Goal: Navigation & Orientation: Understand site structure

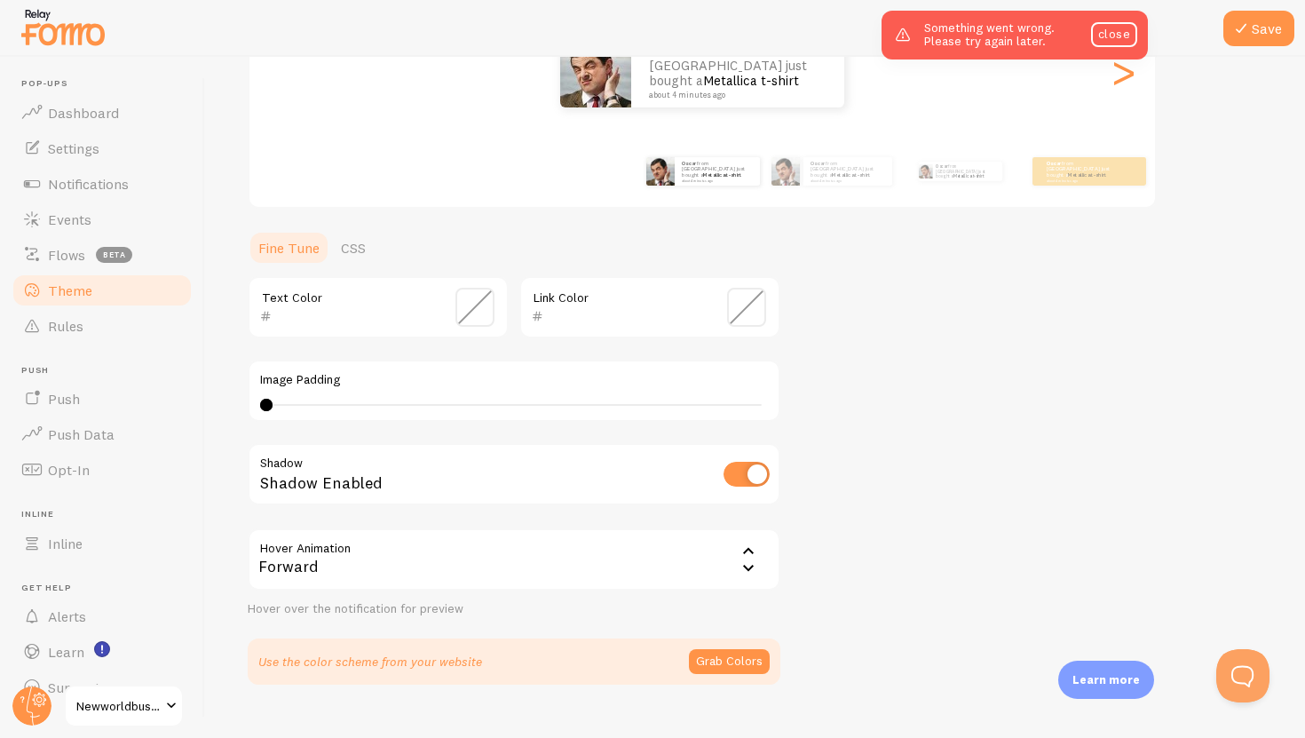
scroll to position [289, 0]
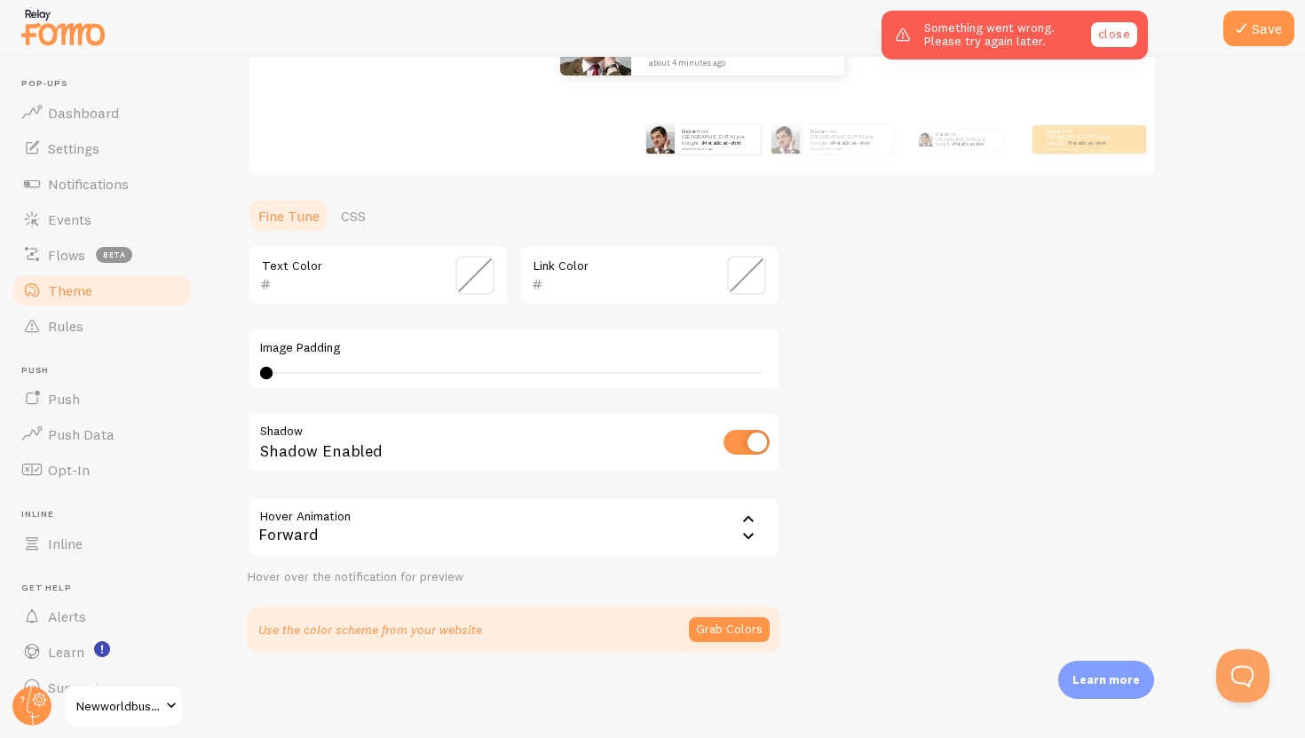
click at [1114, 31] on link "close" at bounding box center [1114, 34] width 46 height 25
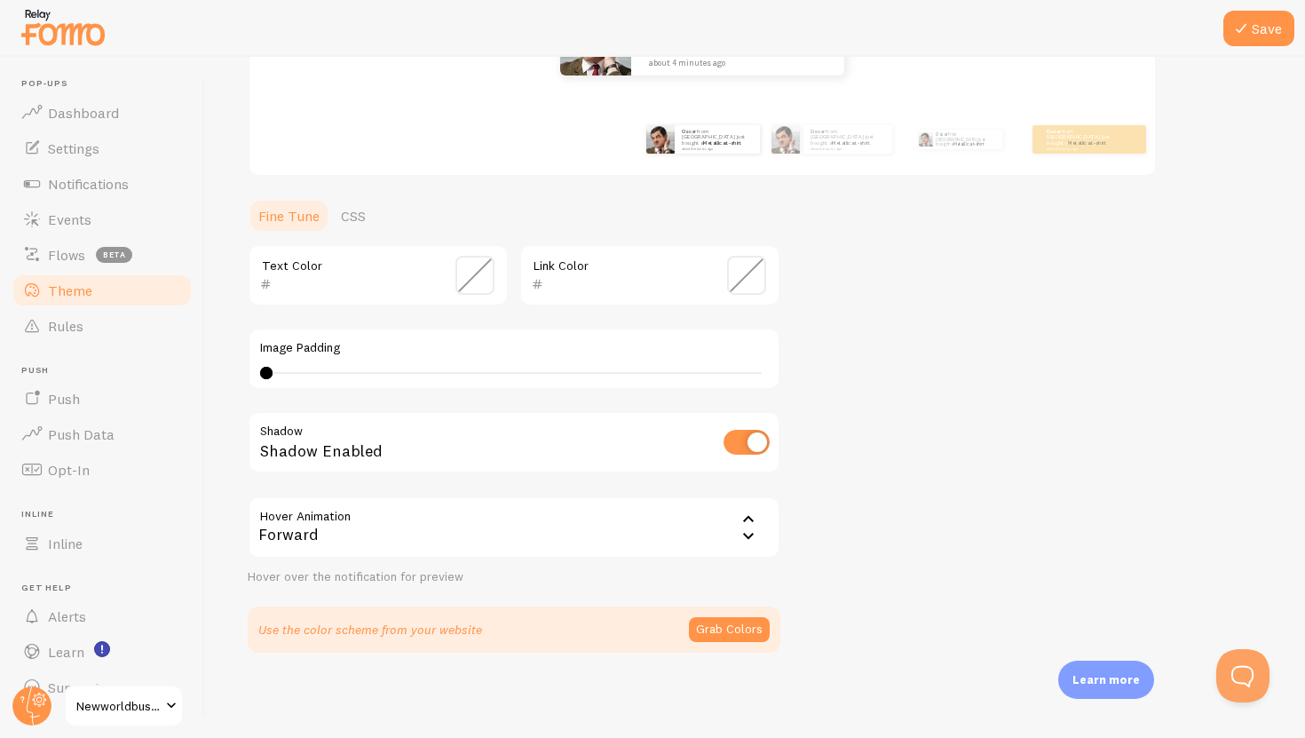
scroll to position [0, 0]
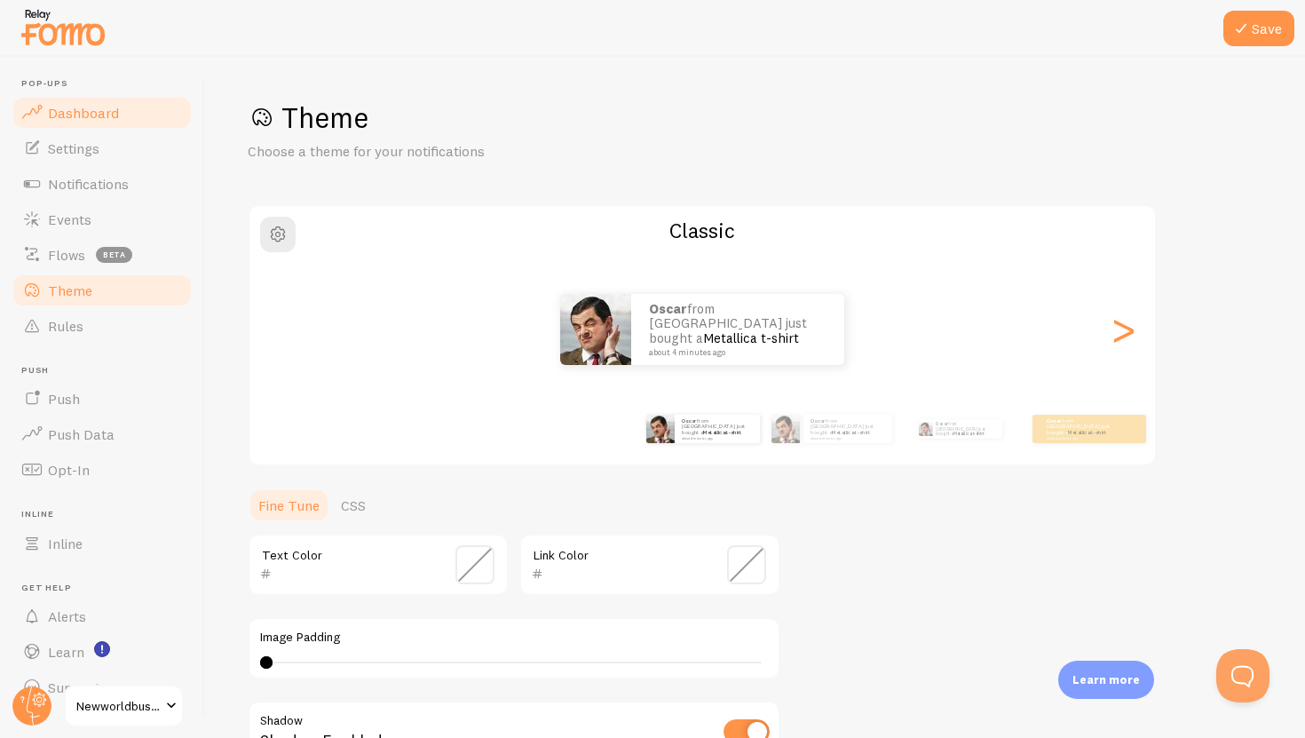
click at [85, 112] on span "Dashboard" at bounding box center [83, 113] width 71 height 18
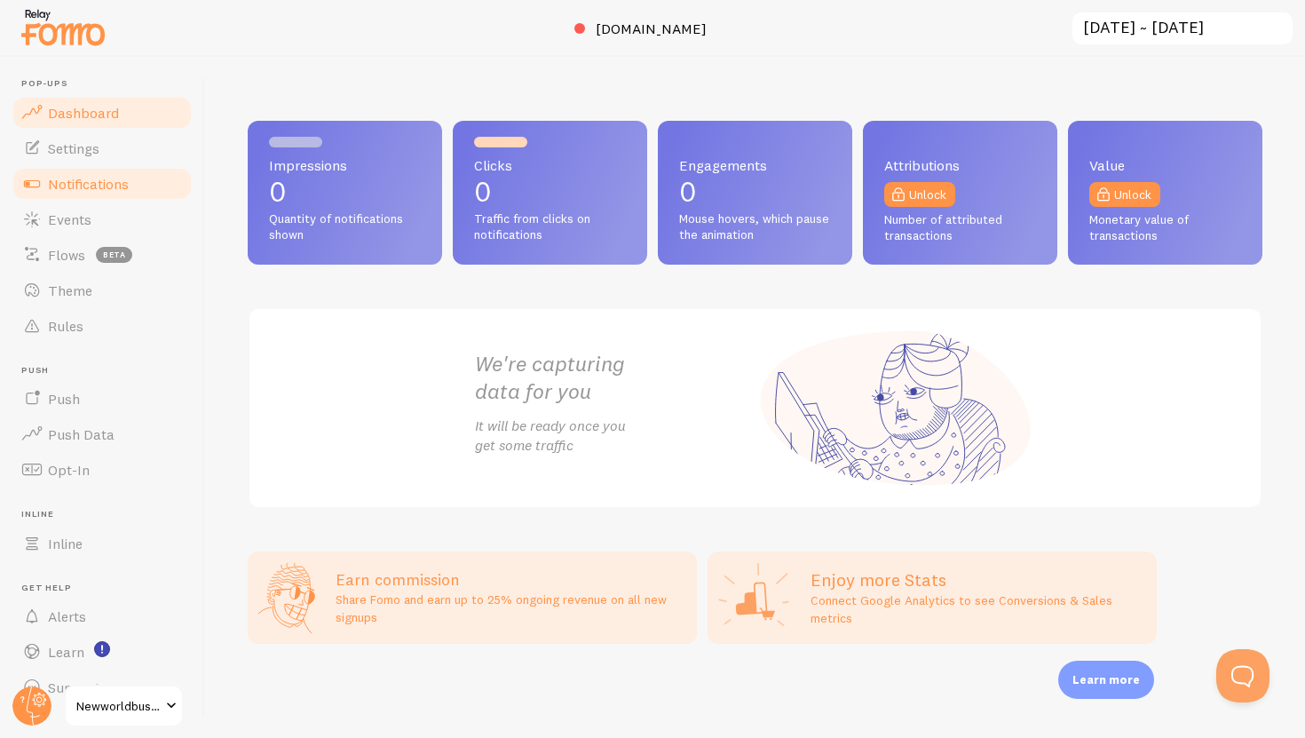
click at [66, 178] on span "Notifications" at bounding box center [88, 184] width 81 height 18
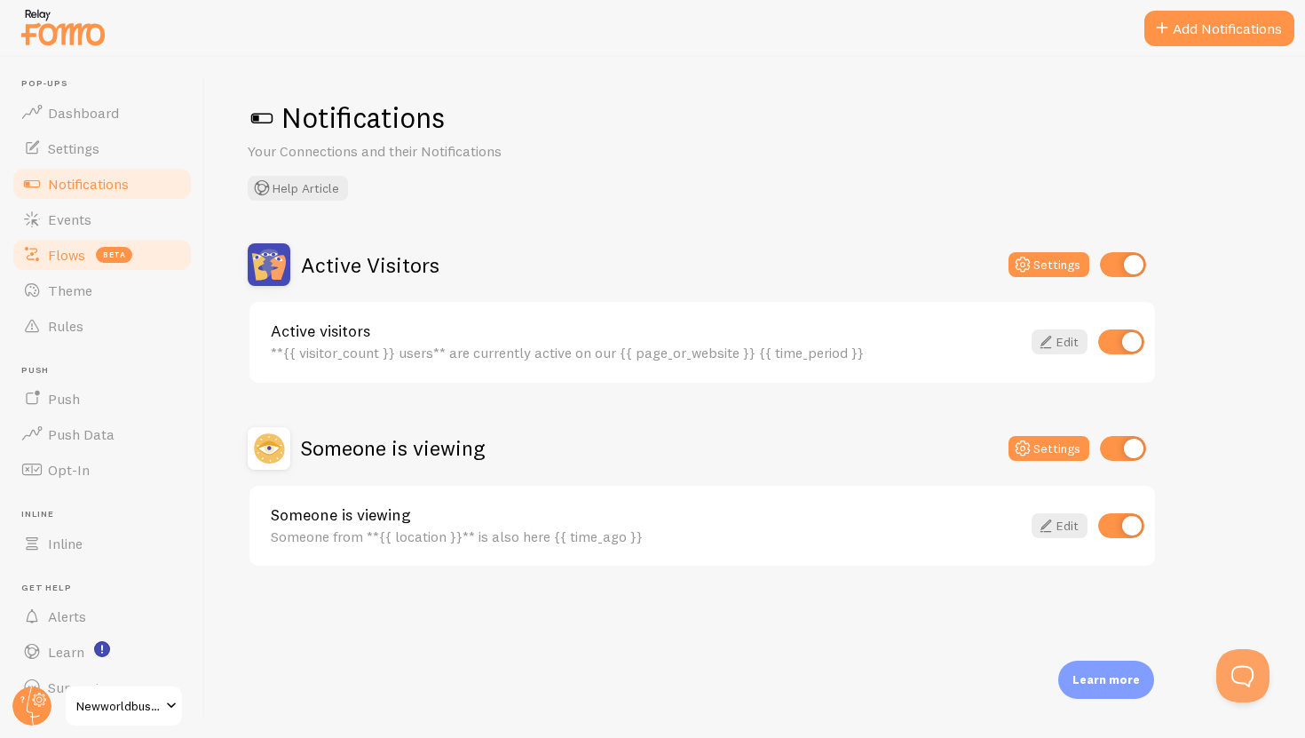
click at [62, 239] on link "Flows beta" at bounding box center [102, 255] width 183 height 36
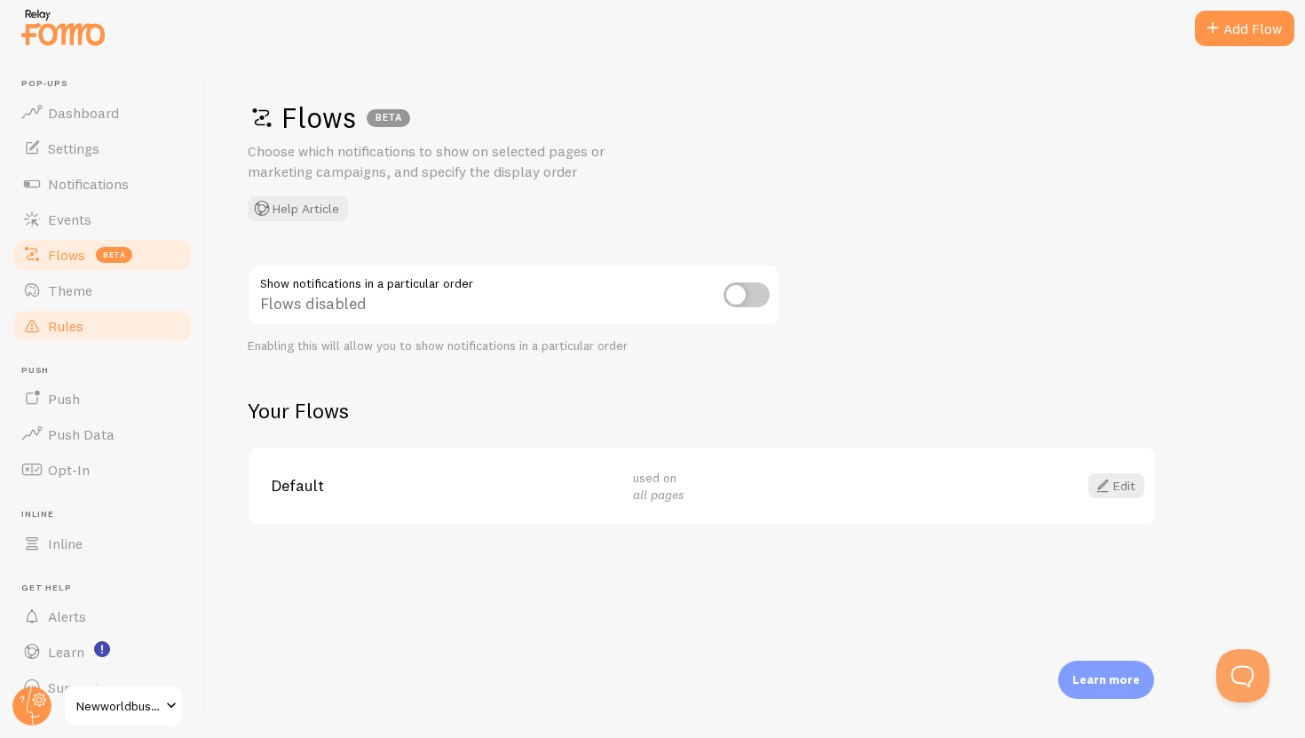
click at [69, 332] on span "Rules" at bounding box center [66, 326] width 36 height 18
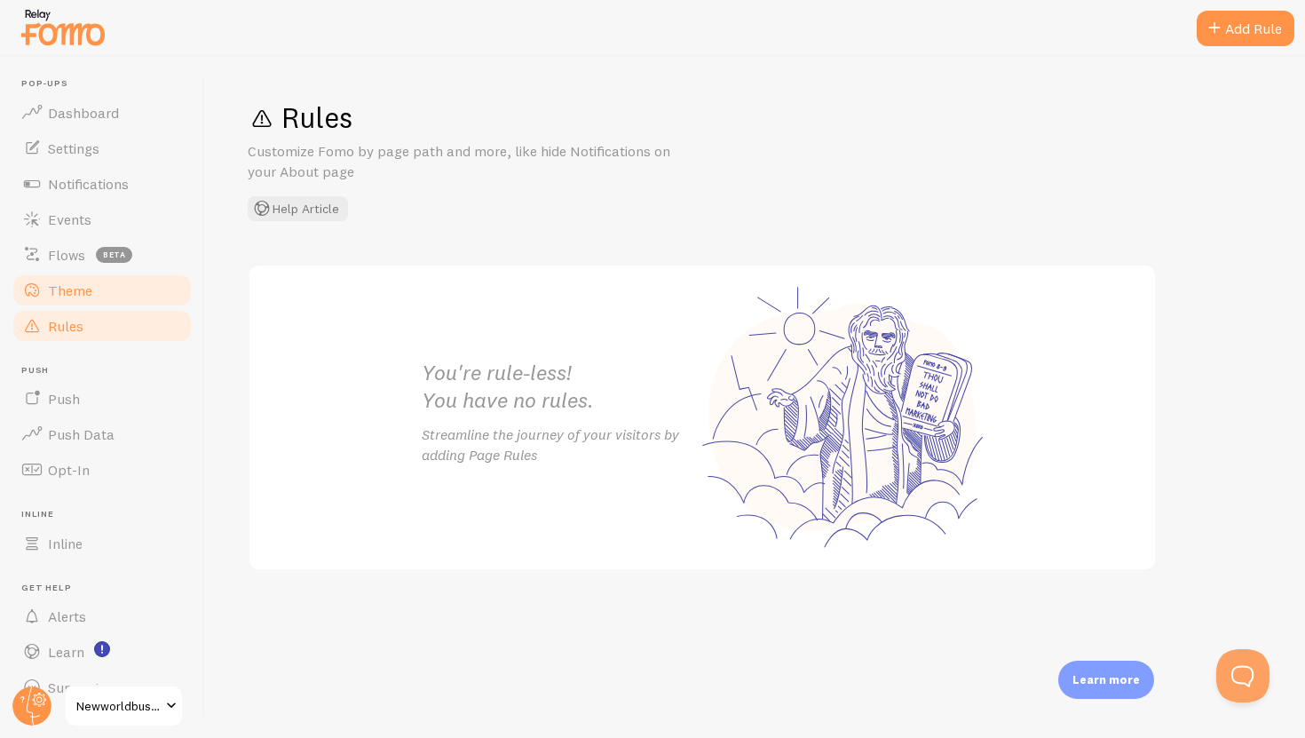
click at [67, 305] on link "Theme" at bounding box center [102, 290] width 183 height 36
